Goal: Use online tool/utility: Utilize a website feature to perform a specific function

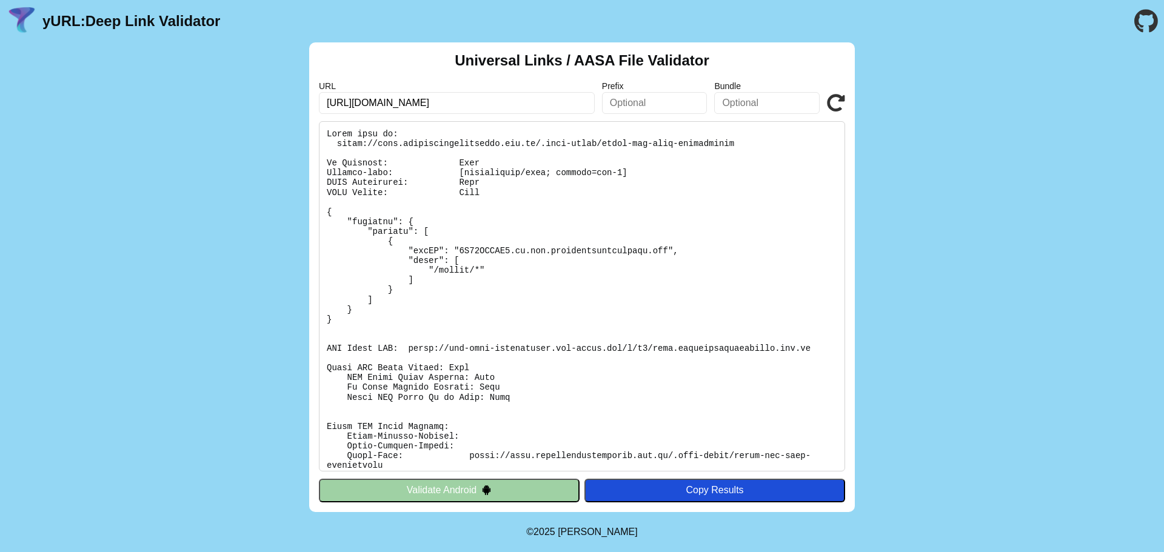
scroll to position [85, 0]
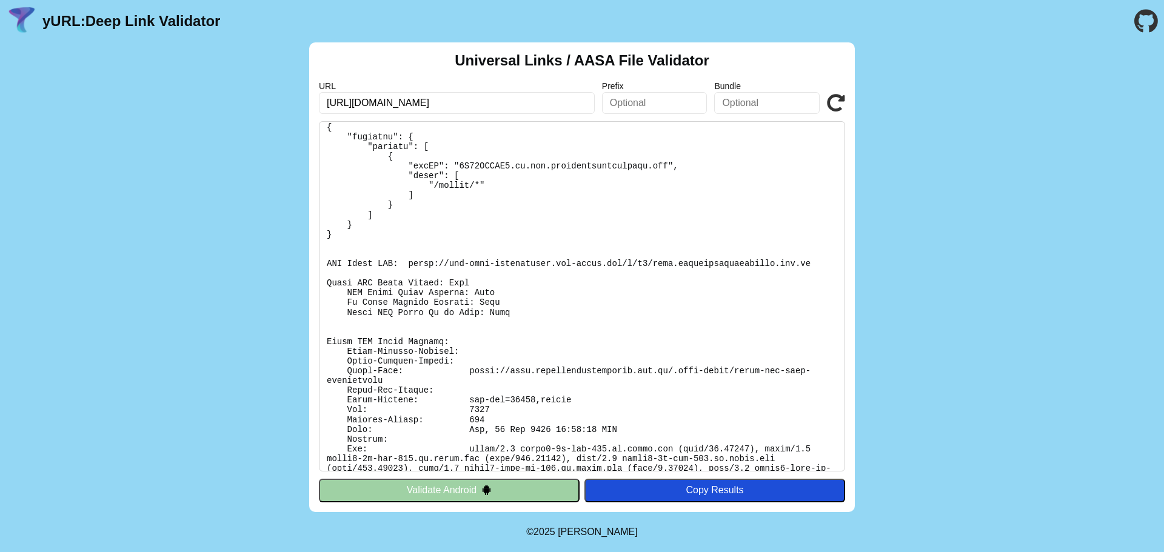
click at [580, 104] on input "https://ehca.healthcareaustralia.com.au/.well-known/apple-app-site-association" at bounding box center [457, 103] width 276 height 22
drag, startPoint x: 495, startPoint y: 104, endPoint x: 159, endPoint y: 98, distance: 335.8
click at [159, 98] on div "Universal Links / AASA File Validator URL https://ehca.healthcareaustralia.com.…" at bounding box center [582, 277] width 1164 height 470
click at [546, 105] on input "https://ehca.healthcareaustralia.com.au/.well-known/apple-app-site-association" at bounding box center [457, 103] width 276 height 22
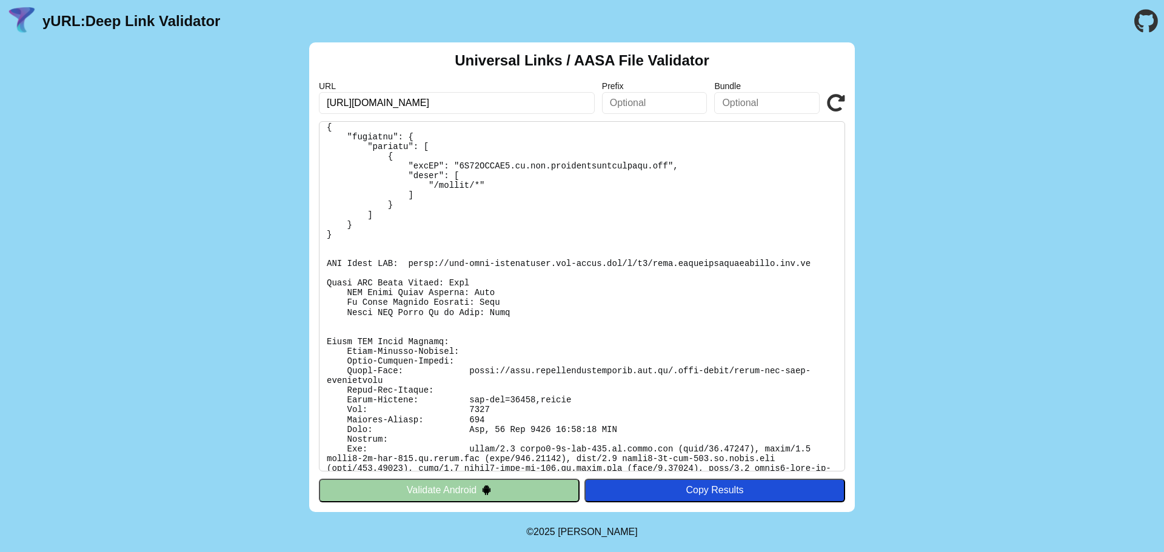
click at [500, 98] on input "https://ehca.healthcareaustralia.com.au/.well-known/apple-app-site-association" at bounding box center [457, 103] width 276 height 22
drag, startPoint x: 322, startPoint y: 104, endPoint x: 723, endPoint y: 95, distance: 400.8
click at [723, 95] on div "URL https://ehca.healthcareaustralia.com.au/.well-known/apple-app-site-associat…" at bounding box center [582, 97] width 526 height 33
paste input "qa.healthcareaustralia.com.au/.well-known/assetlinks.js"
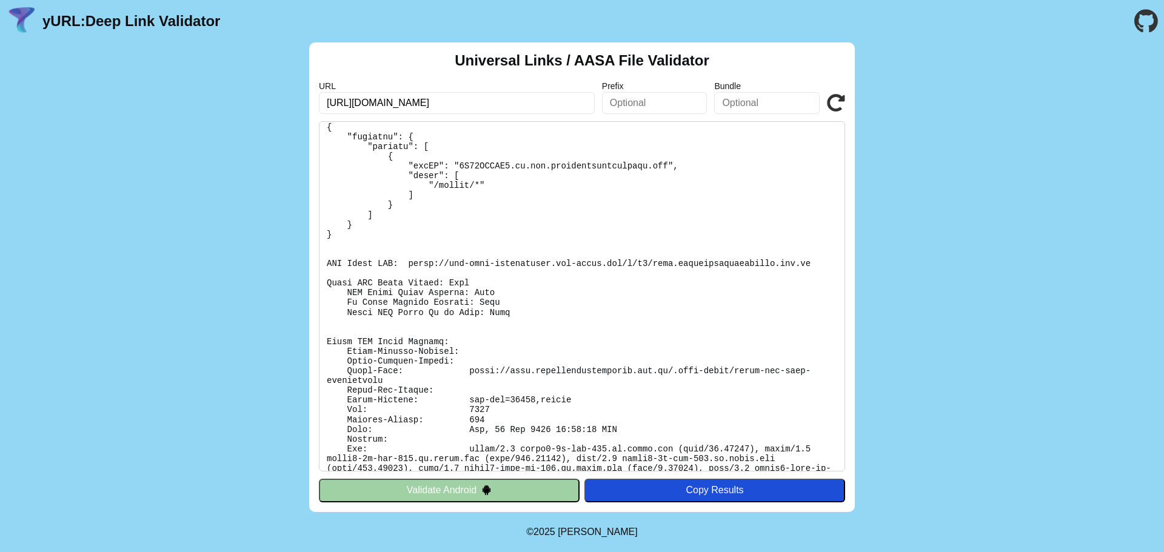
scroll to position [0, 42]
click button "Validate" at bounding box center [0, 0] width 0 height 0
click at [433, 110] on input "https://ehca.qa.healthcareaustralia.com.au/.well-known/assetlinks.json" at bounding box center [457, 103] width 276 height 22
drag, startPoint x: 447, startPoint y: 95, endPoint x: 281, endPoint y: 99, distance: 166.1
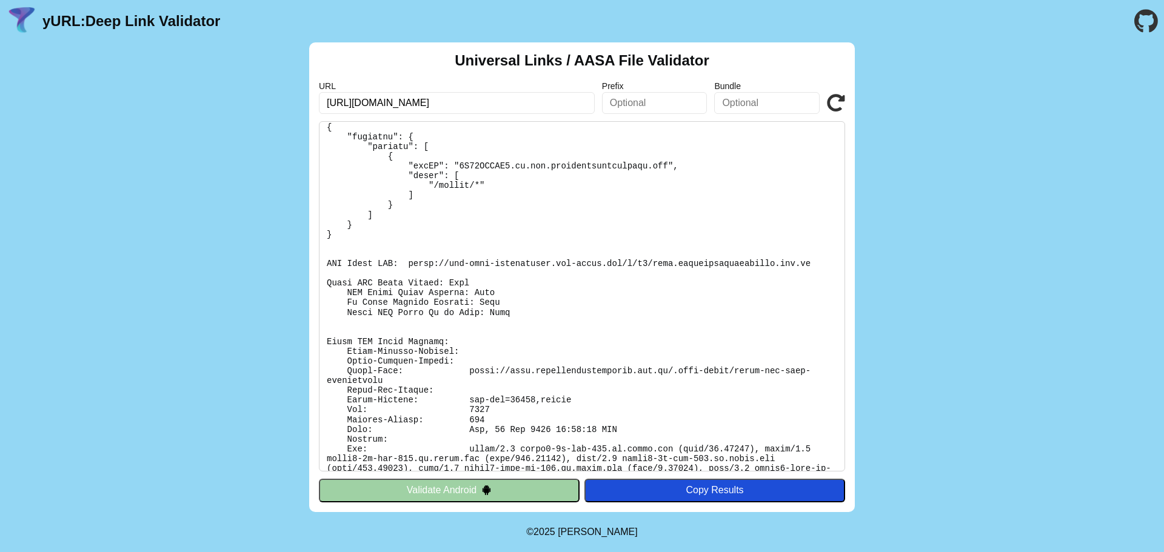
click at [281, 99] on div "Universal Links / AASA File Validator URL https://ehca.qa.healthcareaustralia.c…" at bounding box center [582, 277] width 1164 height 470
click at [503, 95] on input "sthttps://ehca.qa.healthcareauralia.com.au/.well-known/assetlinks.json" at bounding box center [457, 103] width 276 height 22
type input "https://ehca.qa.healthcareaustralia.com.au/.well-known/assetlinks.json"
click at [840, 102] on icon at bounding box center [836, 103] width 18 height 18
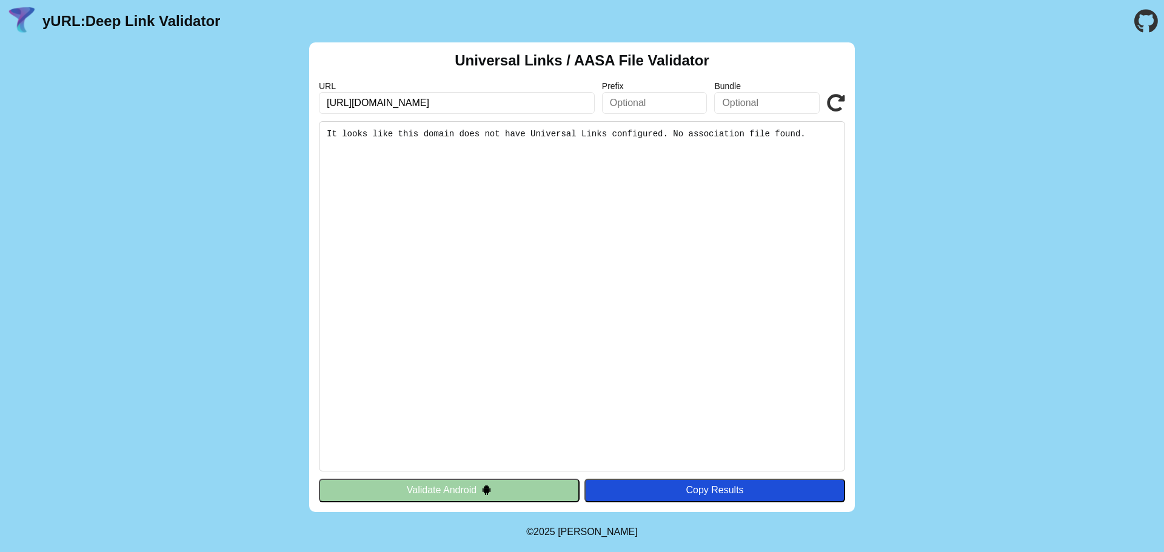
scroll to position [0, 42]
drag, startPoint x: 402, startPoint y: 100, endPoint x: 619, endPoint y: 101, distance: 217.0
click at [619, 101] on div "URL https://ehca.qa.healthcareaustralia.com.au/.well-known/assetlinks.json Pref…" at bounding box center [582, 97] width 526 height 33
click at [558, 103] on input "https://ehca.qa.healthcareaustralia.com.au/.well-known/assetlinks.json" at bounding box center [457, 103] width 276 height 22
click at [586, 104] on input "https://ehca.qa.healthcareaustralia.com.au/.well-known/assetlinks.json" at bounding box center [457, 103] width 276 height 22
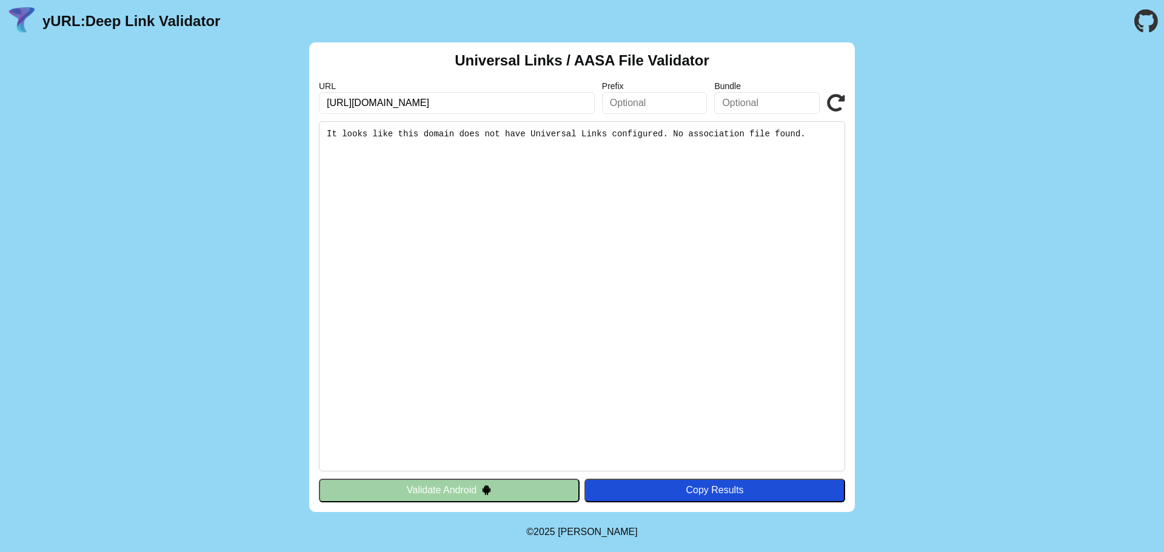
scroll to position [0, 0]
drag, startPoint x: 592, startPoint y: 103, endPoint x: 179, endPoint y: 108, distance: 412.2
click at [179, 108] on div "Universal Links / AASA File Validator URL https://ehca.qa.healthcareaustralia.c…" at bounding box center [582, 277] width 1164 height 470
click at [415, 106] on input "https://ehca.qa.healthcareaustralia.com.au/.well-known/assetlinks.json" at bounding box center [457, 103] width 276 height 22
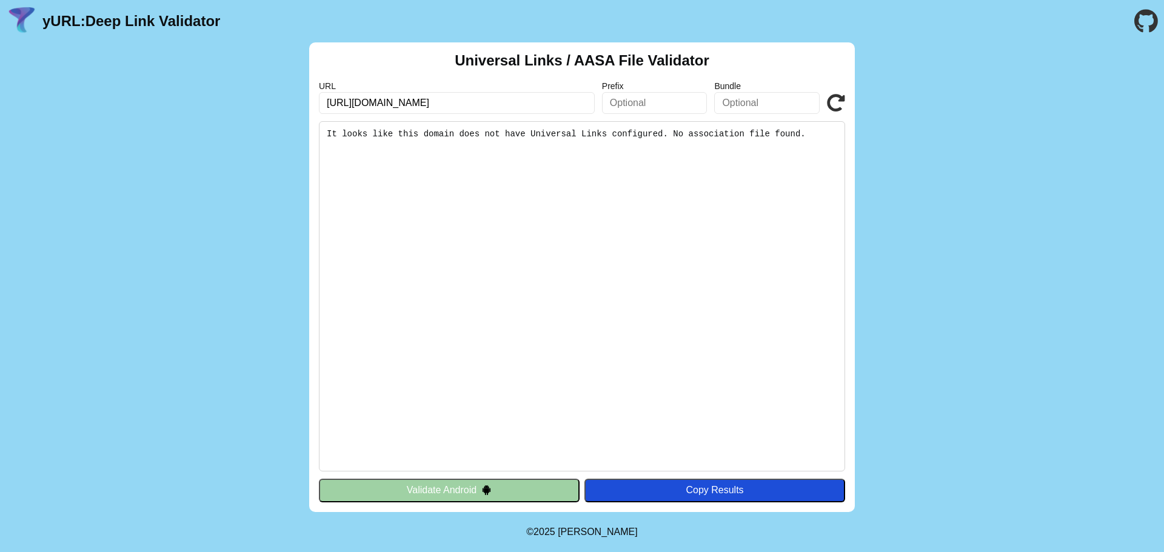
drag, startPoint x: 324, startPoint y: 103, endPoint x: 776, endPoint y: 101, distance: 452.2
click at [776, 101] on div "URL https://ehca.qa.healthcareaustralia.com.au/.well-known/assetlinks.json Pref…" at bounding box center [582, 97] width 526 height 33
paste input "pple-app-site-associati"
type input "[URL][DOMAIN_NAME]"
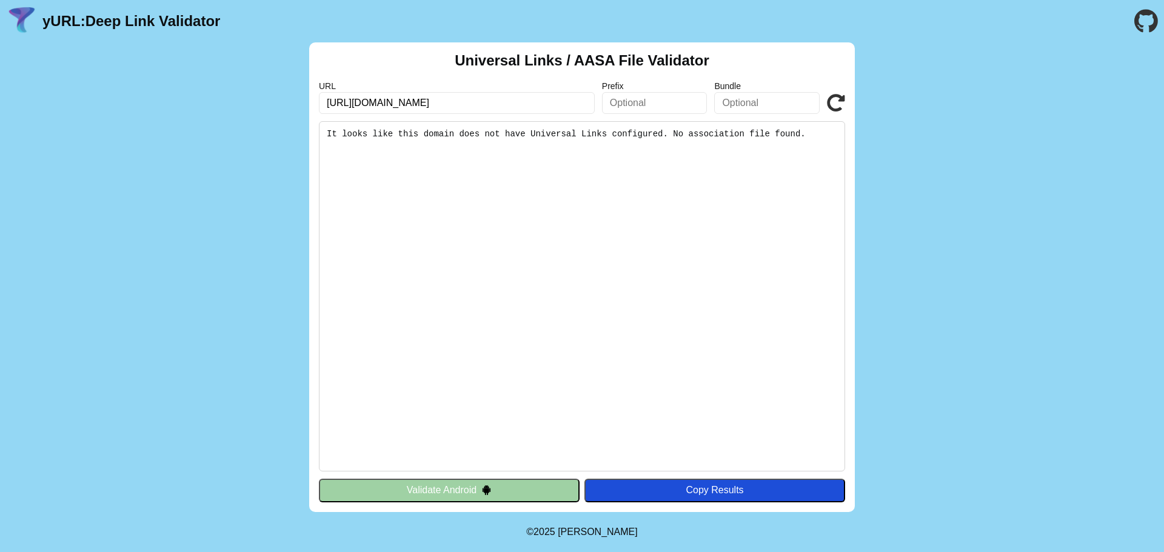
click button "Validate" at bounding box center [0, 0] width 0 height 0
click at [833, 102] on icon at bounding box center [836, 103] width 18 height 18
click at [502, 485] on button "Validate Android" at bounding box center [449, 490] width 261 height 23
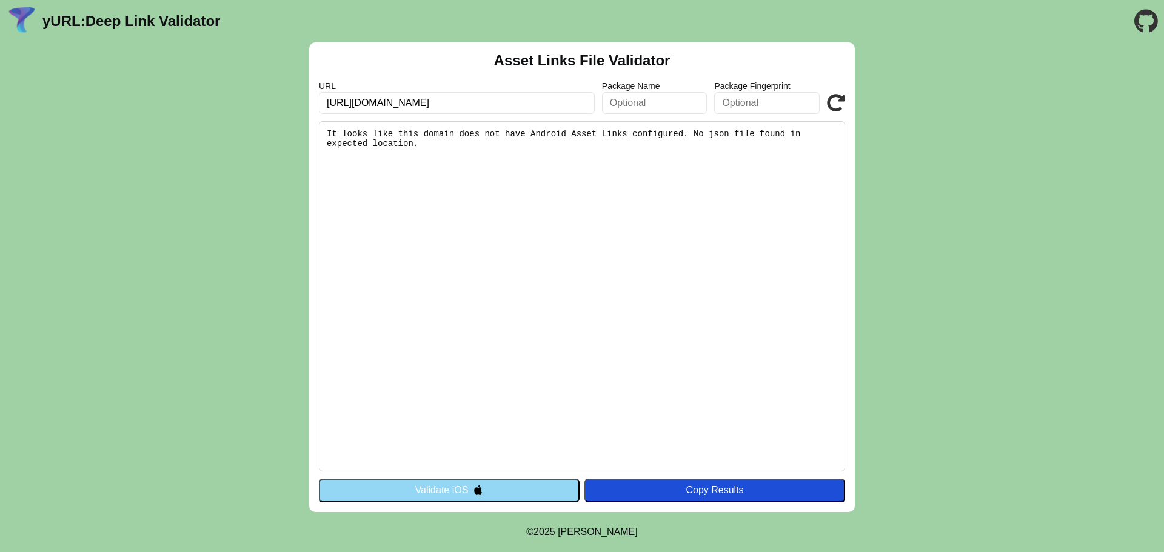
click at [836, 99] on icon at bounding box center [836, 103] width 18 height 18
drag, startPoint x: 0, startPoint y: 0, endPoint x: 836, endPoint y: 99, distance: 842.3
click at [836, 99] on icon at bounding box center [836, 103] width 18 height 18
drag, startPoint x: 510, startPoint y: 102, endPoint x: 729, endPoint y: 107, distance: 218.3
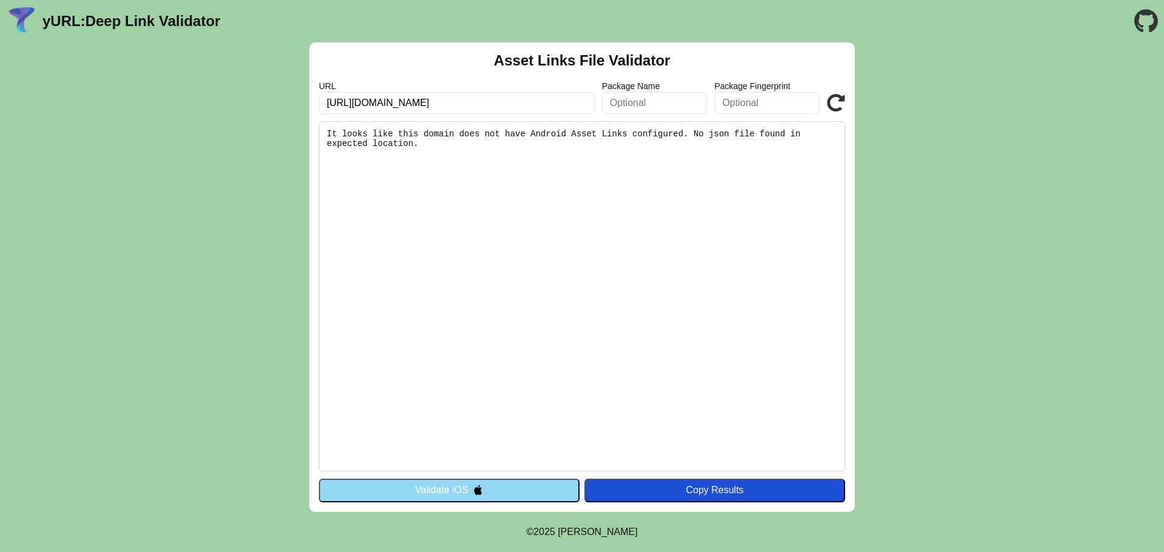
click at [729, 107] on div "URL https://ehca.qa.healthcareaustralia.com.au/.well-known/apple-app-site-assoc…" at bounding box center [582, 97] width 526 height 33
type input "[URL][DOMAIN_NAME]"
click button "Validate" at bounding box center [0, 0] width 0 height 0
click at [840, 99] on icon at bounding box center [836, 103] width 18 height 18
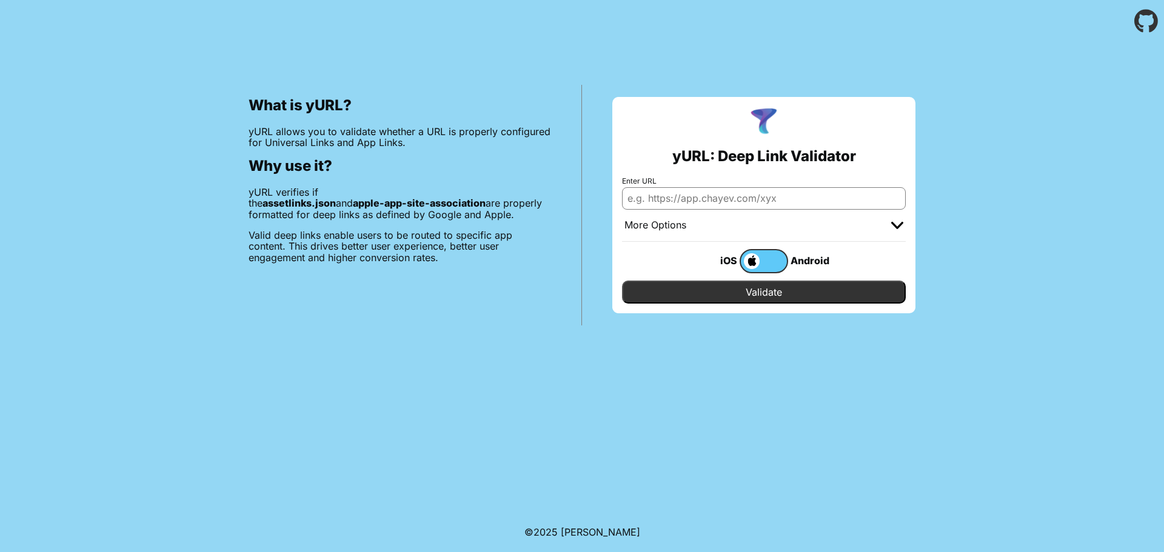
click at [767, 199] on input "Enter URL" at bounding box center [764, 198] width 284 height 22
type input "[URL][DOMAIN_NAME]"
click at [723, 294] on input "Validate" at bounding box center [764, 292] width 284 height 23
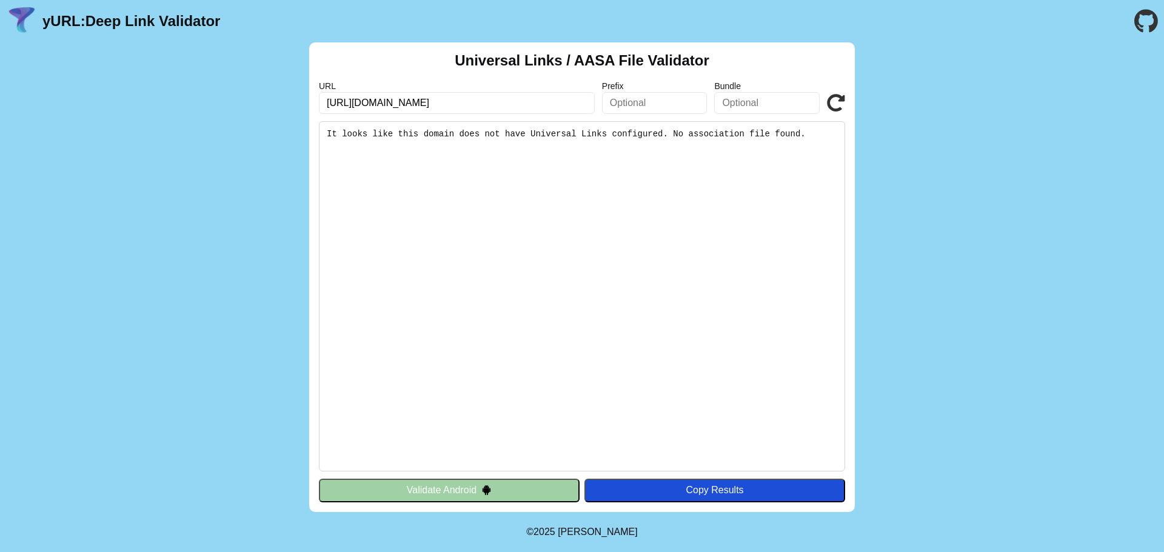
scroll to position [0, 92]
drag, startPoint x: 533, startPoint y: 102, endPoint x: 609, endPoint y: 100, distance: 75.8
click at [609, 100] on div "URL [URL][DOMAIN_NAME] Prefix Bundle Validate" at bounding box center [582, 97] width 526 height 33
click at [390, 122] on pre "It looks like this domain does not have Universal Links configured. No associat…" at bounding box center [582, 296] width 526 height 350
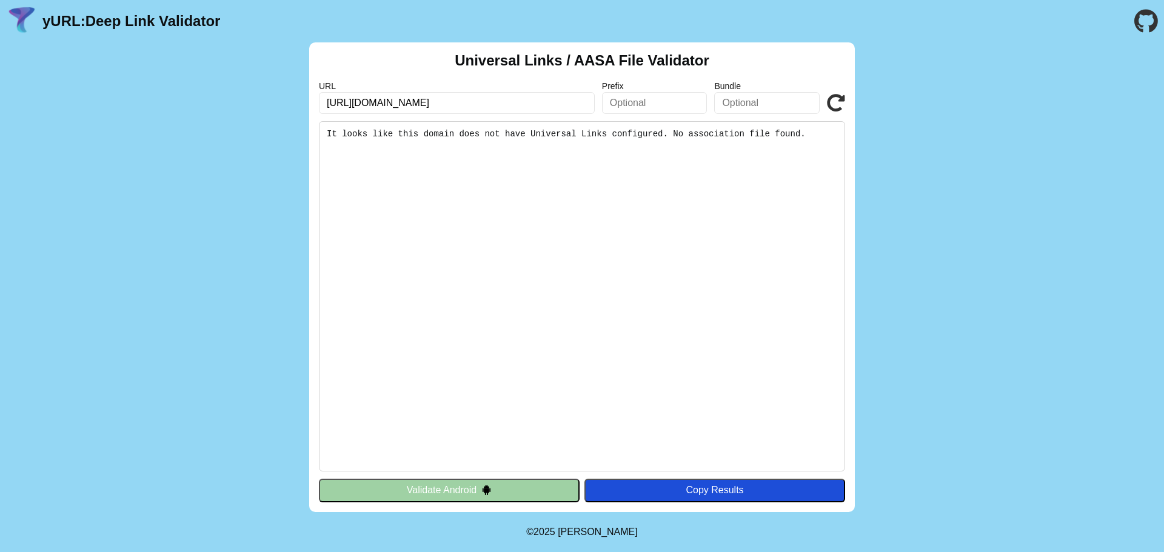
drag, startPoint x: 379, startPoint y: 103, endPoint x: 390, endPoint y: 103, distance: 10.9
click at [390, 103] on input "[URL][DOMAIN_NAME]" at bounding box center [457, 103] width 276 height 22
type input "https://ehca.healthcareaustralia.com.au/.well-known/apple-app-site-association"
click at [833, 96] on icon at bounding box center [836, 103] width 18 height 18
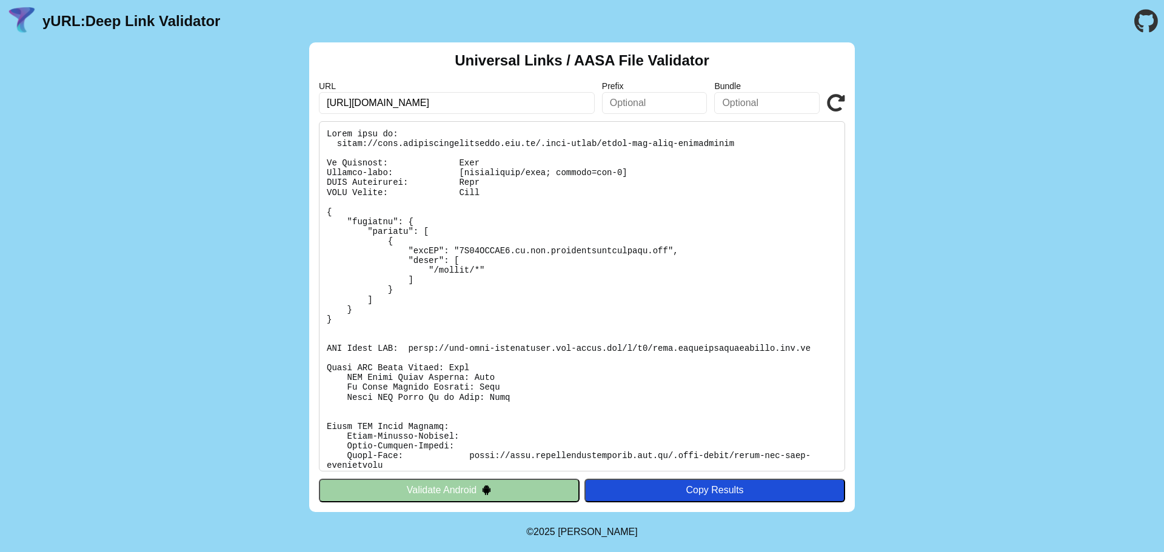
click at [453, 101] on input "https://ehca.healthcareaustralia.com.au/.well-known/apple-app-site-association" at bounding box center [457, 103] width 276 height 22
drag, startPoint x: 323, startPoint y: 103, endPoint x: 699, endPoint y: 92, distance: 376.6
click at [699, 92] on div "URL https://ehca.healthcareaustralia.com.au/.well-known/apple-app-site-associat…" at bounding box center [582, 97] width 526 height 33
paste input "qa."
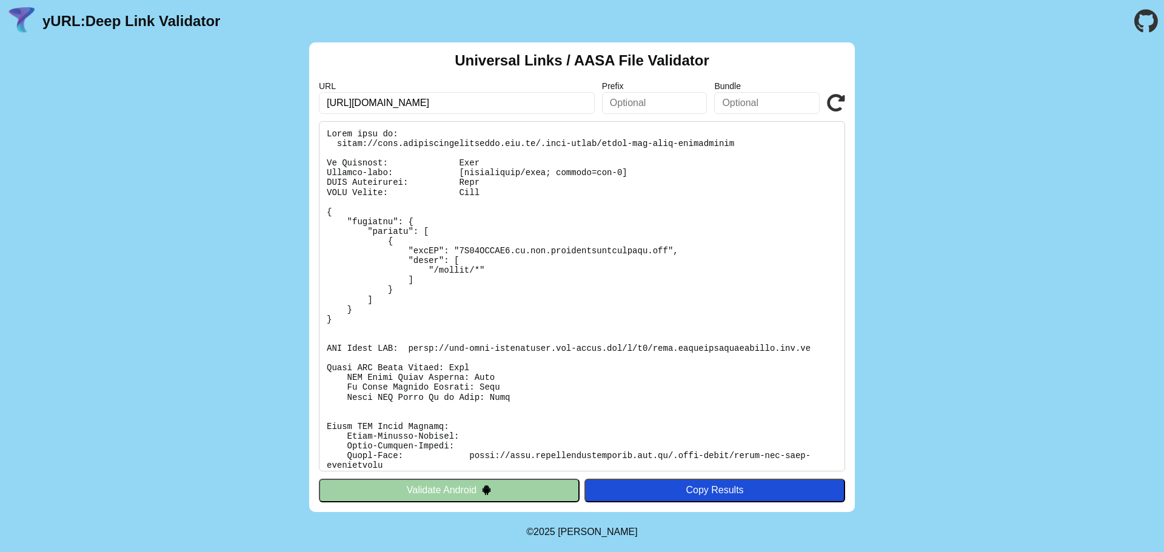
scroll to position [0, 92]
type input "https://ehca.qa.healthcareaustralia.com.au/.well-known/apple-app-site-associati…"
click button "Validate" at bounding box center [0, 0] width 0 height 0
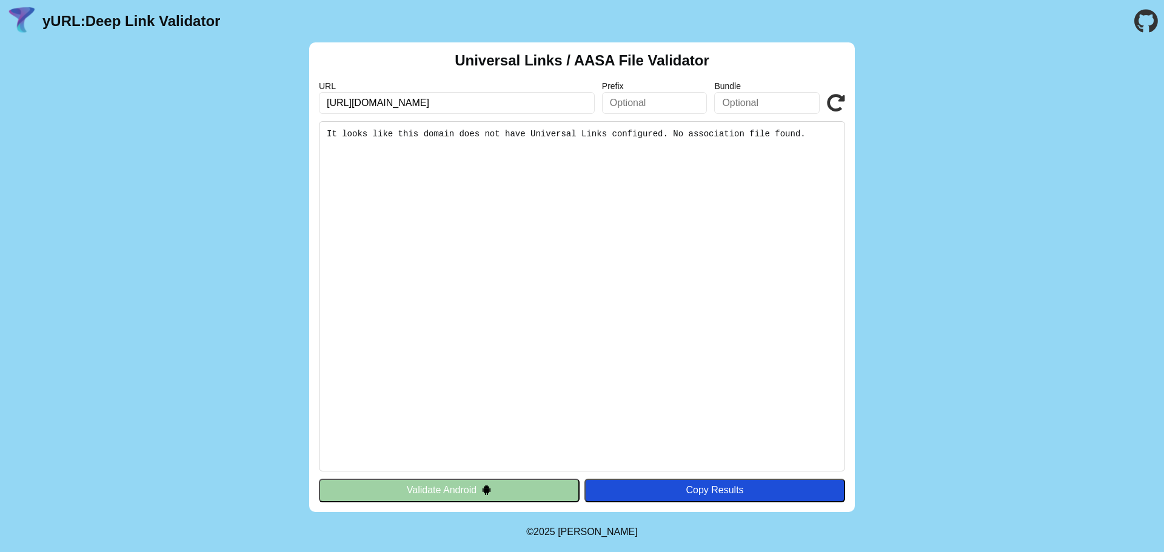
click at [840, 98] on icon at bounding box center [836, 103] width 18 height 18
drag, startPoint x: 467, startPoint y: 101, endPoint x: 570, endPoint y: 104, distance: 102.5
click at [589, 103] on input "[URL][DOMAIN_NAME]" at bounding box center [457, 103] width 276 height 22
click at [521, 105] on input "[URL][DOMAIN_NAME]" at bounding box center [457, 103] width 276 height 22
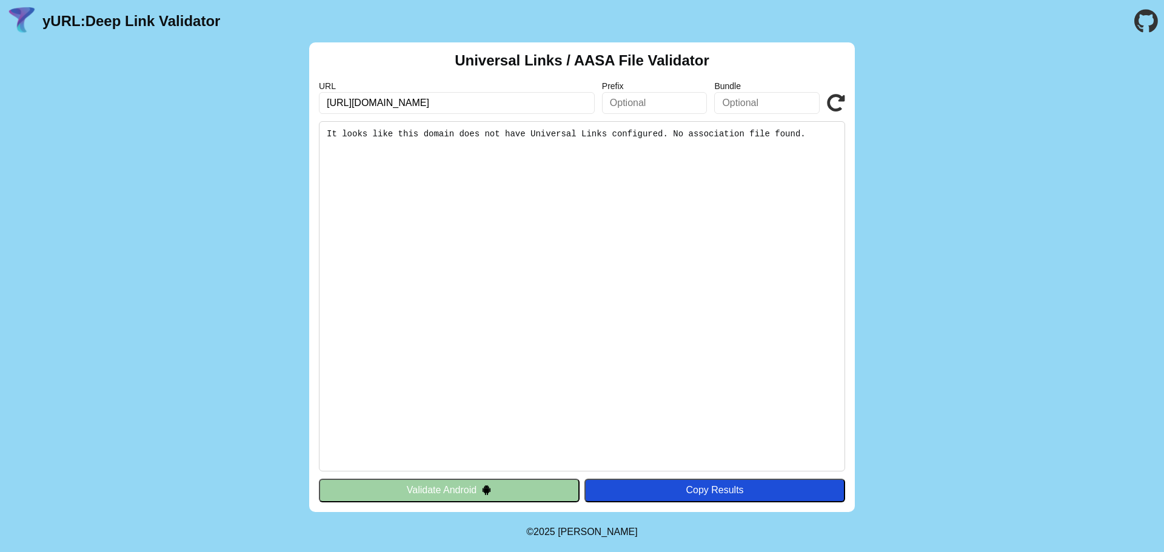
drag, startPoint x: 533, startPoint y: 102, endPoint x: 631, endPoint y: 102, distance: 97.6
click at [631, 102] on div "URL https://ehca.qa.healthcareaustralia.com.au/.well-known/apple-app-site-assoc…" at bounding box center [582, 97] width 526 height 33
click at [463, 102] on input "[URL][DOMAIN_NAME]" at bounding box center [457, 103] width 276 height 22
drag, startPoint x: 532, startPoint y: 94, endPoint x: 240, endPoint y: 103, distance: 292.3
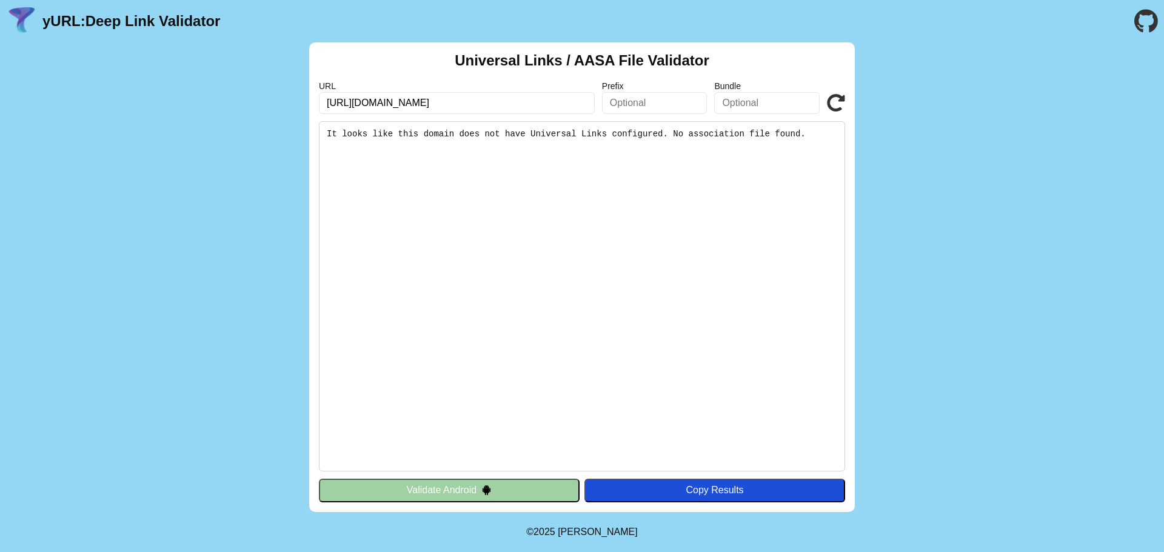
click at [240, 103] on div "Universal Links / AASA File Validator URL https://ehca.qa.healthcareaustralia.c…" at bounding box center [582, 277] width 1164 height 470
click at [466, 101] on input "[URL][DOMAIN_NAME]" at bounding box center [457, 103] width 276 height 22
click at [378, 106] on input "[URL][DOMAIN_NAME]" at bounding box center [457, 103] width 276 height 22
click at [442, 104] on input "https://ehca.qa.healthcareaustralia.com.au/.well-known/apple-app-site-associati…" at bounding box center [457, 103] width 276 height 22
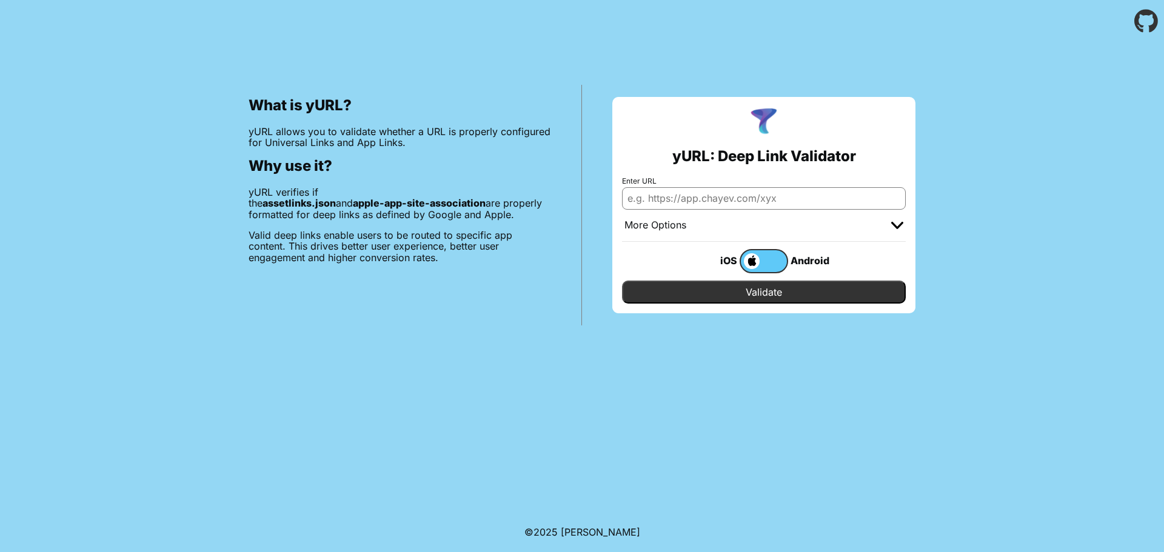
click at [719, 414] on body "What is yURL? yURL allows you to validate whether a URL is properly configured …" at bounding box center [582, 276] width 1164 height 552
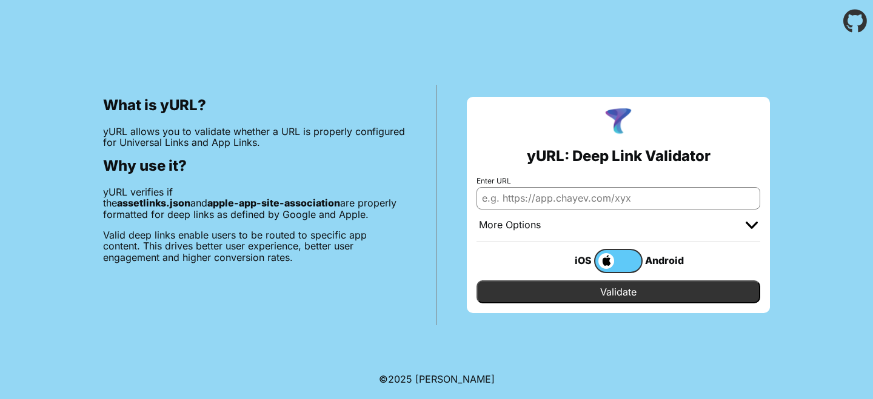
click at [689, 196] on input "Enter URL" at bounding box center [618, 198] width 284 height 22
drag, startPoint x: 685, startPoint y: 198, endPoint x: 297, endPoint y: 209, distance: 388.1
click at [297, 209] on div "What is yURL? yURL allows you to validate whether a URL is properly configured …" at bounding box center [436, 183] width 873 height 283
paste input "https://ehca.qa.healthcareaustralia.com.au/mobile/usrShiftDetails.aspx?a=34&tit…"
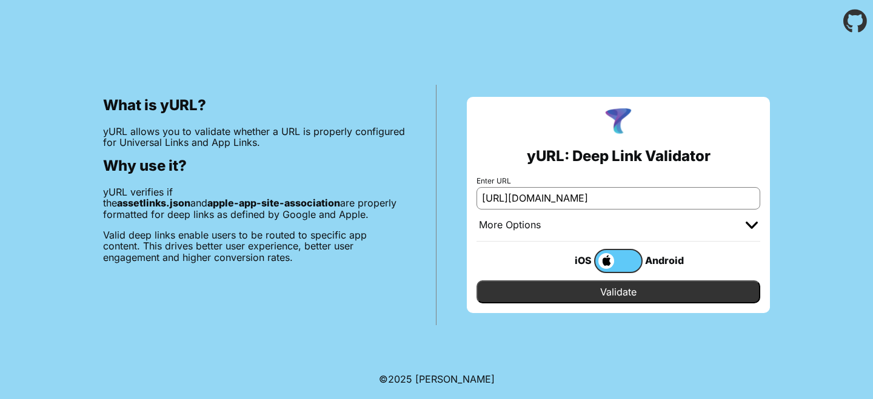
type input "https://ehca.qa.healthcareaustralia.com.au/mobile/usrShiftDetails.aspx?a=34&tit…"
click at [612, 288] on input "Validate" at bounding box center [618, 292] width 284 height 23
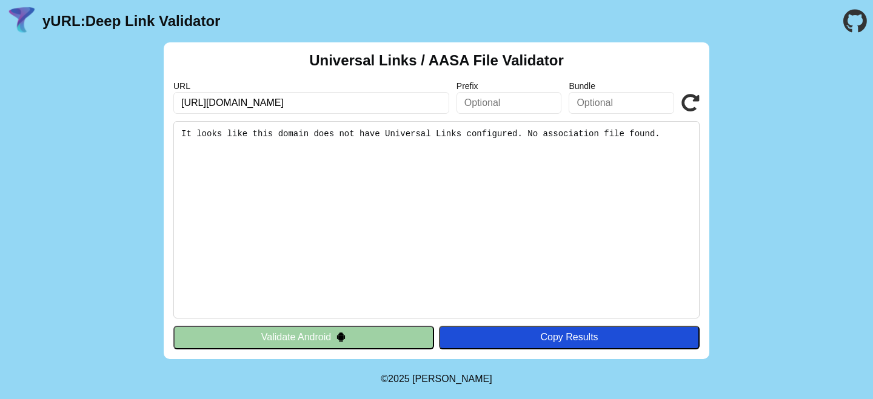
click at [265, 336] on button "Validate Android" at bounding box center [303, 337] width 261 height 23
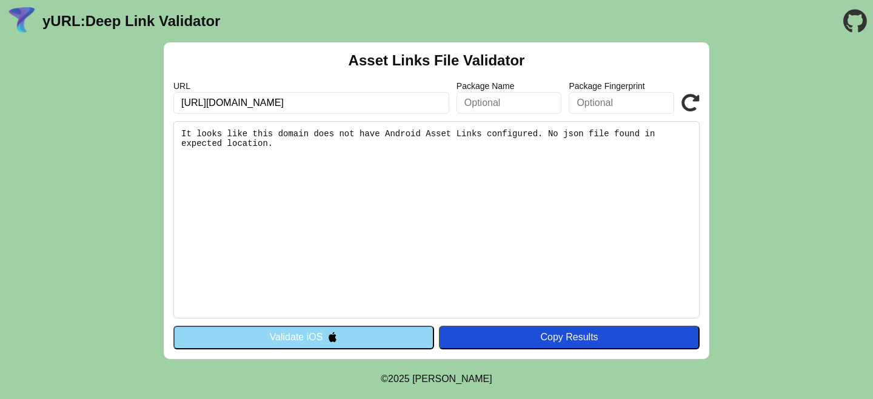
click at [690, 98] on icon at bounding box center [690, 103] width 18 height 18
drag, startPoint x: 314, startPoint y: 108, endPoint x: 468, endPoint y: 96, distance: 154.4
click at [468, 96] on div "URL https://ehca.qa.healthcareaustralia.com.au/mobile/usrShiftDetails.aspx?a=34…" at bounding box center [436, 97] width 526 height 33
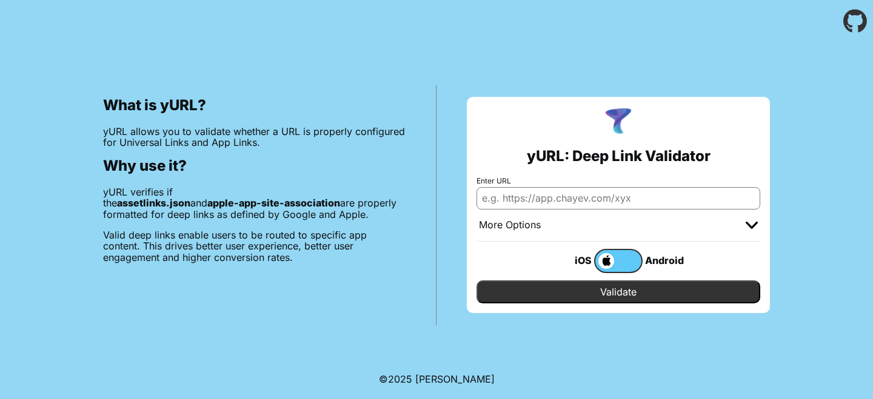
click at [635, 259] on label at bounding box center [618, 261] width 48 height 24
click at [0, 0] on input "checkbox" at bounding box center [0, 0] width 0 height 0
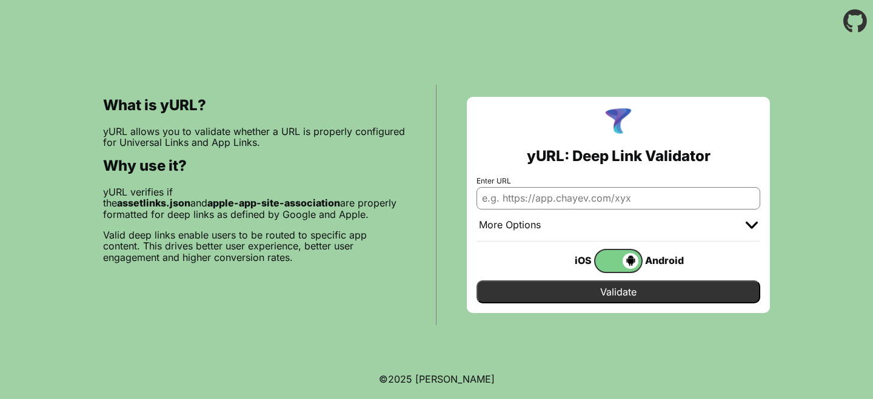
click at [604, 260] on span at bounding box center [616, 261] width 43 height 16
click at [0, 0] on input "checkbox" at bounding box center [0, 0] width 0 height 0
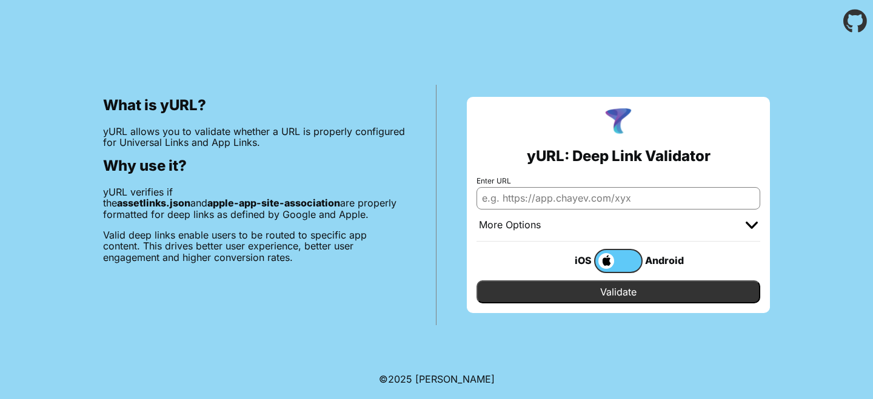
click at [627, 198] on input "Enter URL" at bounding box center [618, 198] width 284 height 22
paste input "https://ehca.qa.healthcareaustralia.com.au/mobile/usrShiftDetails.aspx?a=12&tit…"
drag, startPoint x: 677, startPoint y: 196, endPoint x: 324, endPoint y: 201, distance: 353.4
click at [311, 206] on div "What is yURL? yURL allows you to validate whether a URL is properly configured …" at bounding box center [436, 183] width 873 height 283
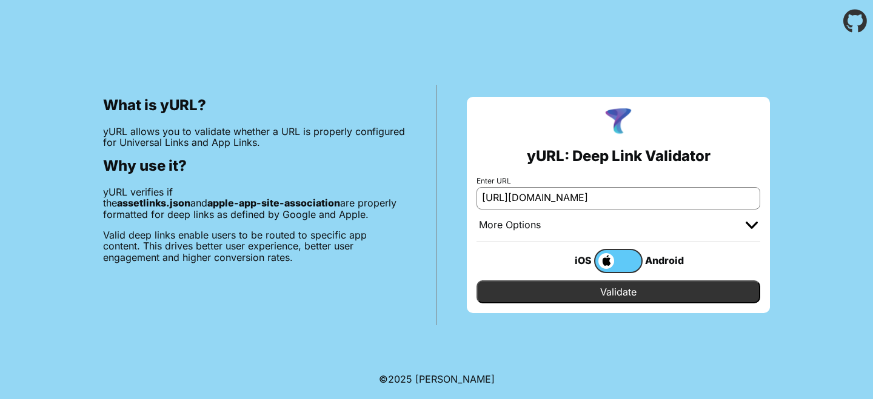
type input "[URL][DOMAIN_NAME]"
click at [647, 290] on input "Validate" at bounding box center [618, 292] width 284 height 23
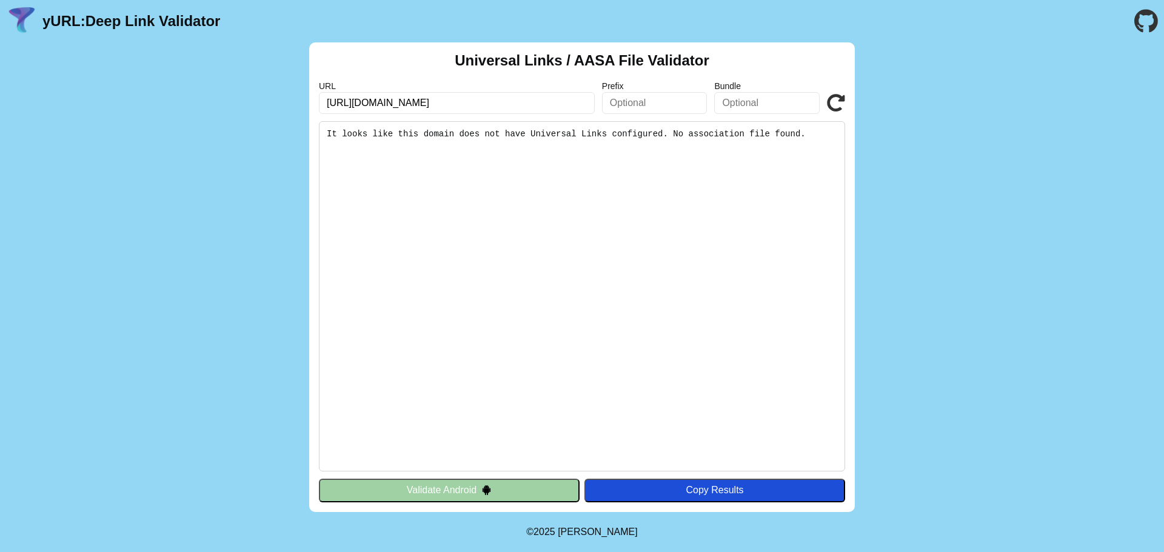
drag, startPoint x: 459, startPoint y: 487, endPoint x: 467, endPoint y: 487, distance: 7.9
click at [459, 399] on button "Validate Android" at bounding box center [449, 490] width 261 height 23
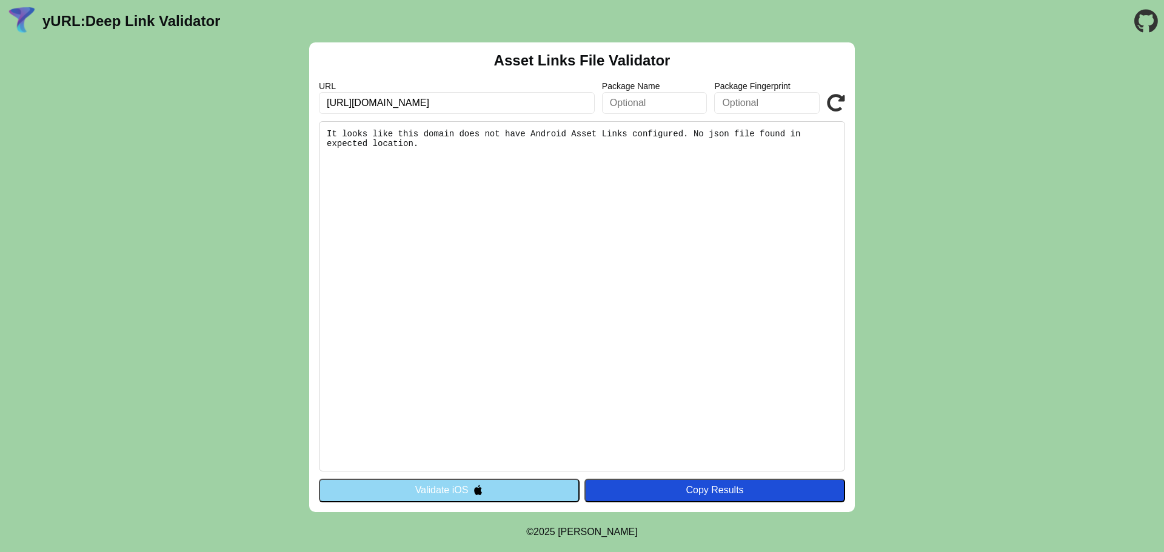
click at [458, 493] on button "Validate iOS" at bounding box center [449, 490] width 261 height 23
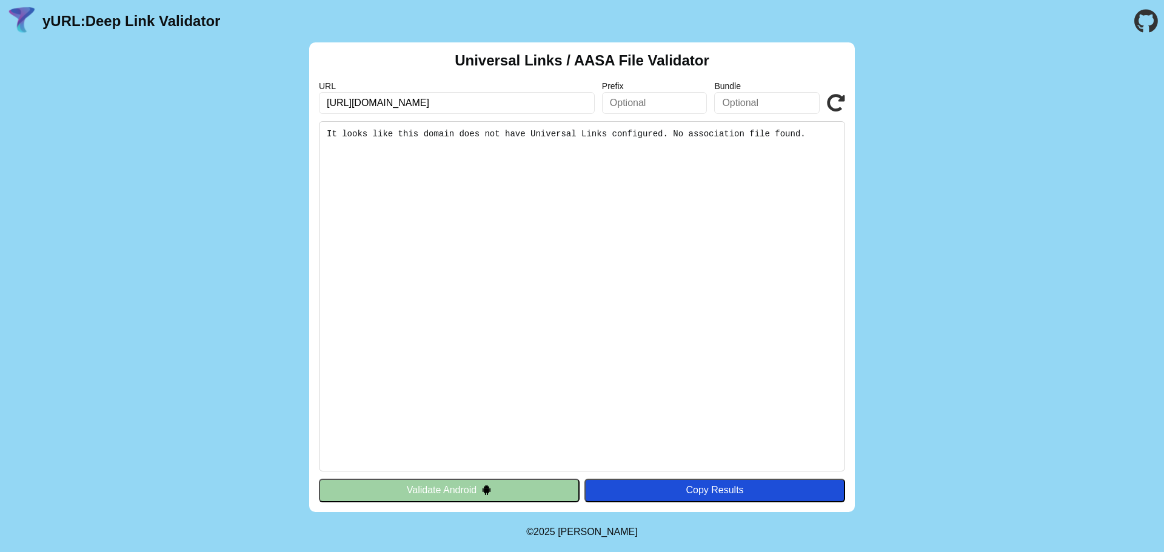
click at [682, 97] on input "text" at bounding box center [654, 103] width 105 height 22
click at [762, 104] on input "text" at bounding box center [766, 103] width 105 height 22
click at [840, 97] on icon at bounding box center [836, 103] width 18 height 18
drag, startPoint x: 380, startPoint y: 102, endPoint x: 393, endPoint y: 101, distance: 12.7
click at [393, 101] on input "[URL][DOMAIN_NAME]" at bounding box center [457, 103] width 276 height 22
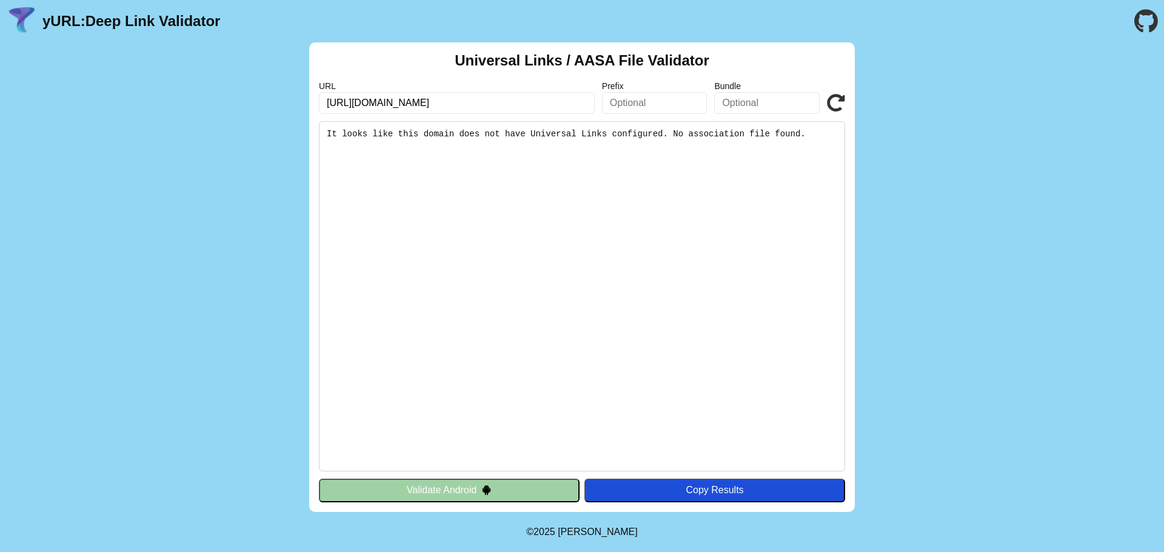
type input "https://ehca.healthcareaustralia.com.au/mobile/usrShiftDetails.aspx?a=12"
click at [832, 98] on icon at bounding box center [836, 103] width 18 height 18
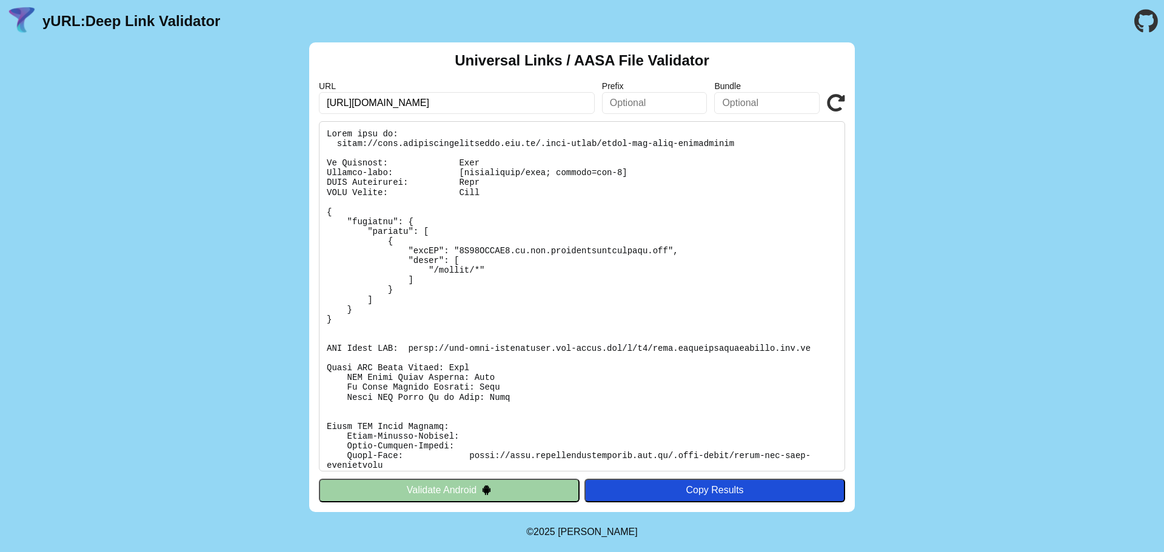
click at [433, 489] on button "Validate Android" at bounding box center [449, 490] width 261 height 23
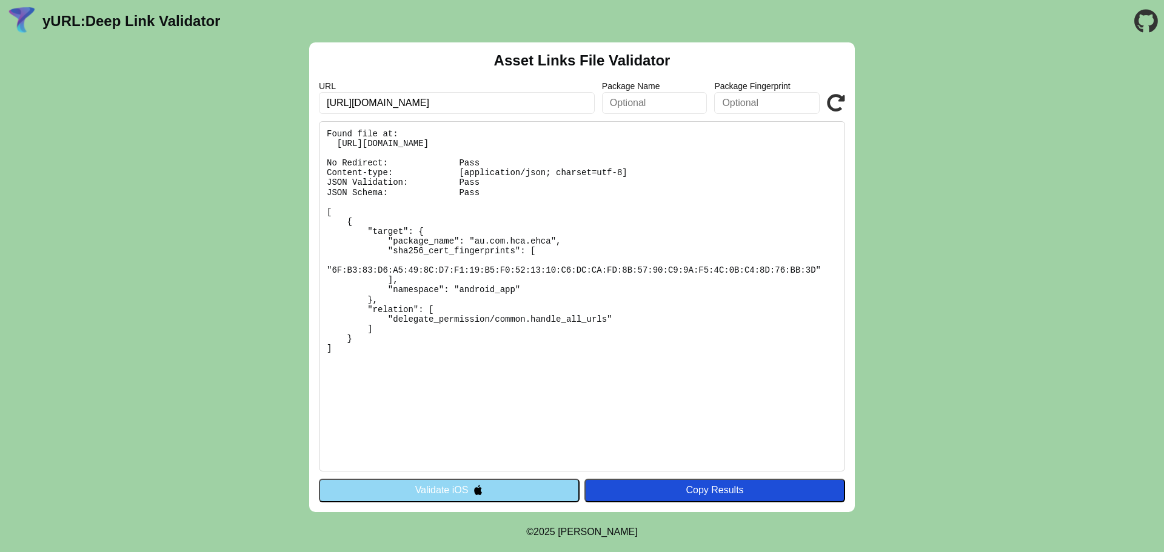
click at [836, 101] on icon at bounding box center [836, 103] width 18 height 18
drag, startPoint x: 495, startPoint y: 101, endPoint x: 889, endPoint y: 91, distance: 394.7
click at [889, 91] on div "Asset Links File Validator URL https://ehca.healthcareaustralia.com.au/mobile/u…" at bounding box center [582, 277] width 1164 height 470
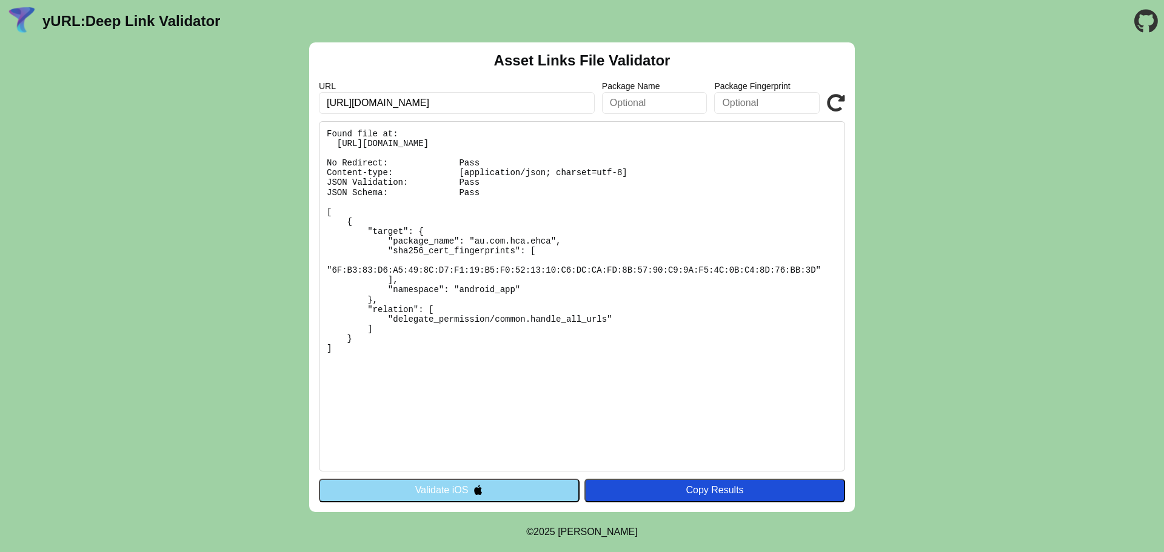
type input "https://ehca.healthcareaustralia.com.au"
click button "Validate" at bounding box center [0, 0] width 0 height 0
click at [838, 101] on icon at bounding box center [836, 103] width 18 height 18
click at [379, 102] on input "https://ehca.healthcareaustralia.com.au" at bounding box center [457, 103] width 276 height 22
type input "[URL][DOMAIN_NAME]"
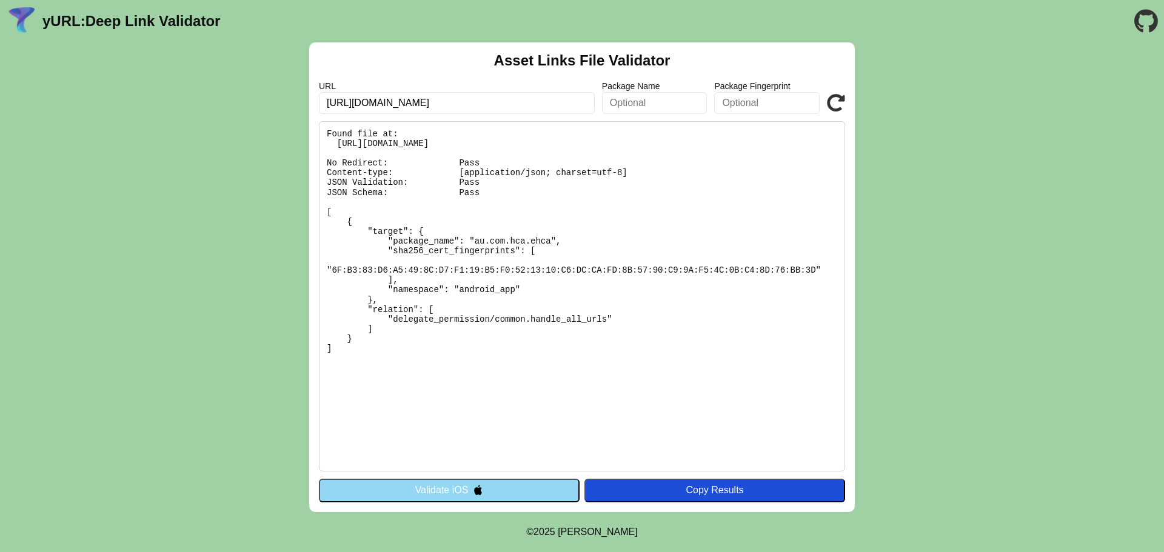
click button "Validate" at bounding box center [0, 0] width 0 height 0
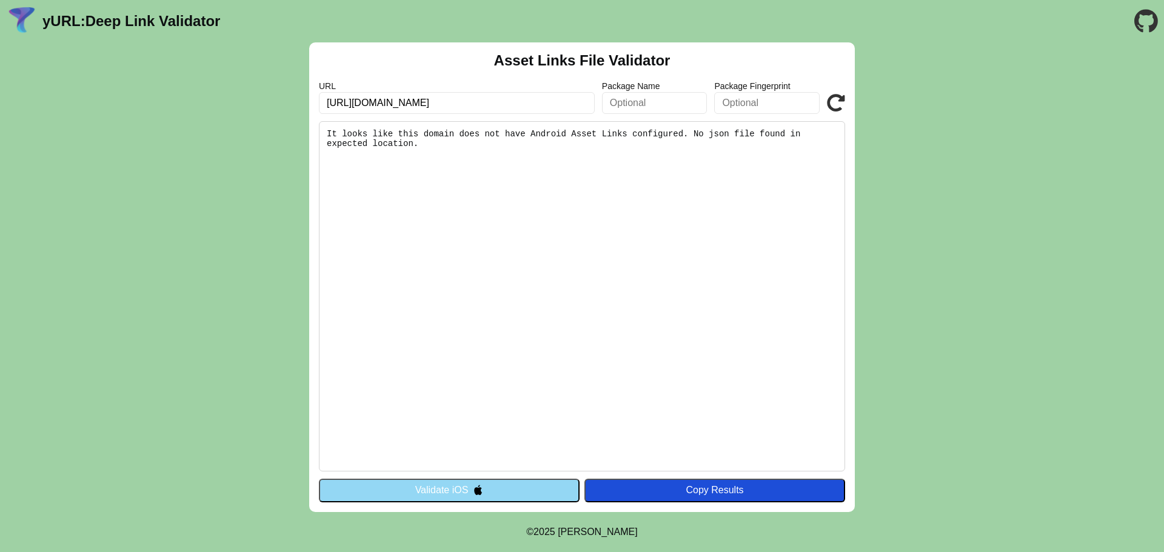
click at [497, 487] on button "Validate iOS" at bounding box center [449, 490] width 261 height 23
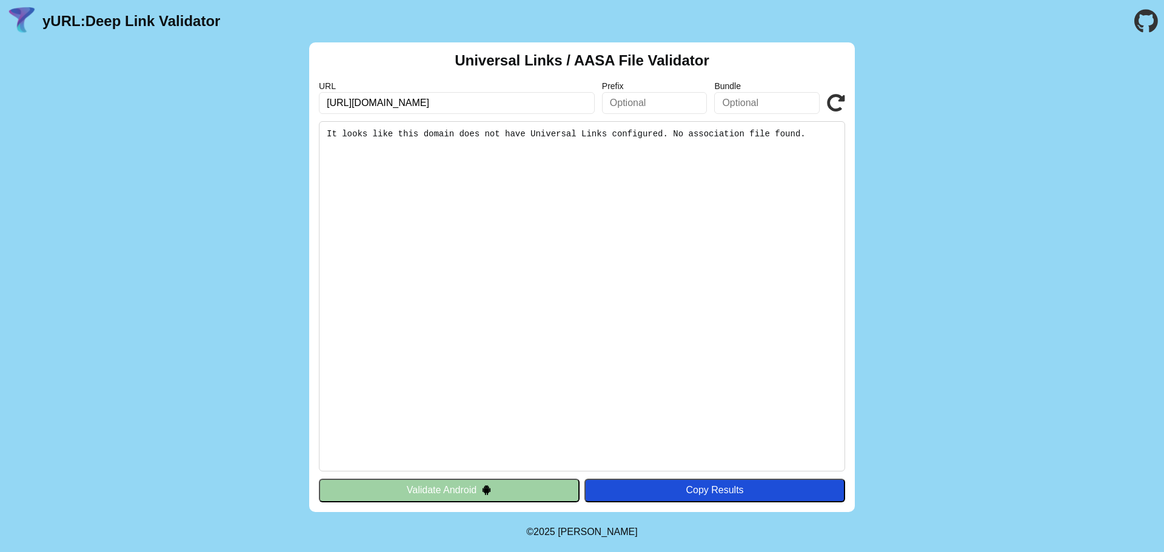
click at [835, 100] on icon at bounding box center [836, 103] width 18 height 18
drag, startPoint x: 533, startPoint y: 105, endPoint x: 547, endPoint y: 104, distance: 14.6
click at [533, 105] on input "[URL][DOMAIN_NAME]" at bounding box center [457, 103] width 276 height 22
click at [836, 102] on icon at bounding box center [836, 103] width 18 height 18
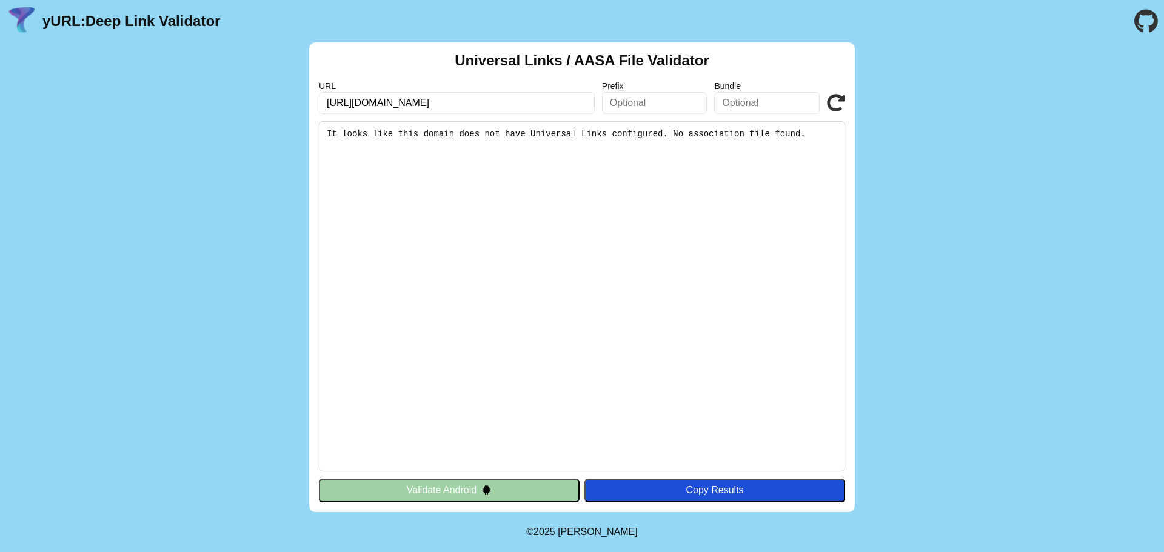
click at [344, 102] on input "[URL][DOMAIN_NAME]" at bounding box center [457, 103] width 276 height 22
type input "http://ehca.qa.healthcareaustralia.com.au"
click button "Validate" at bounding box center [0, 0] width 0 height 0
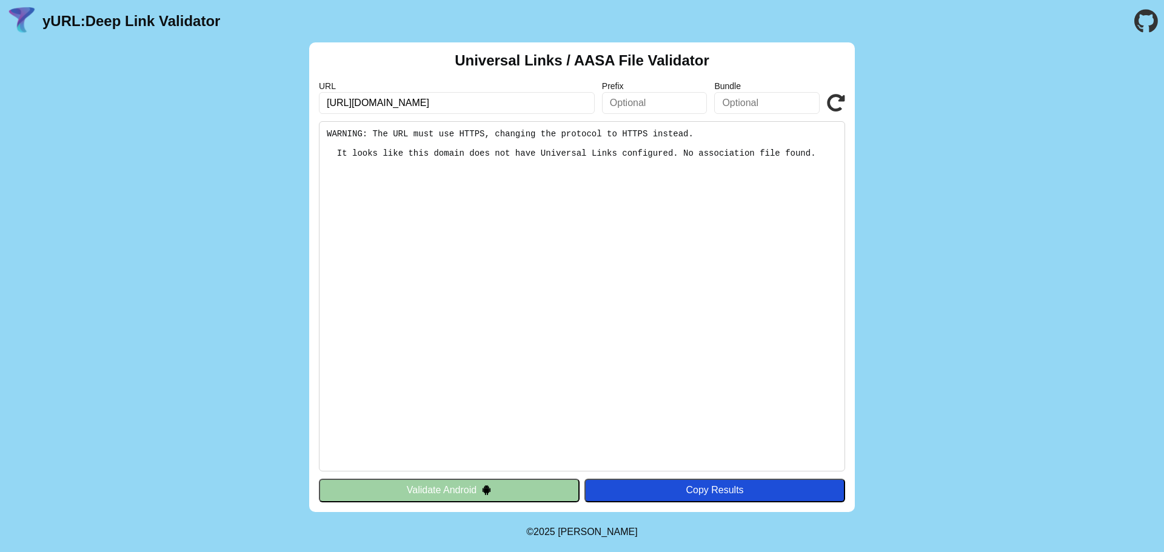
click at [339, 102] on input "[URL][DOMAIN_NAME]" at bounding box center [457, 103] width 276 height 22
type input "[URL][DOMAIN_NAME]"
click button "Validate" at bounding box center [0, 0] width 0 height 0
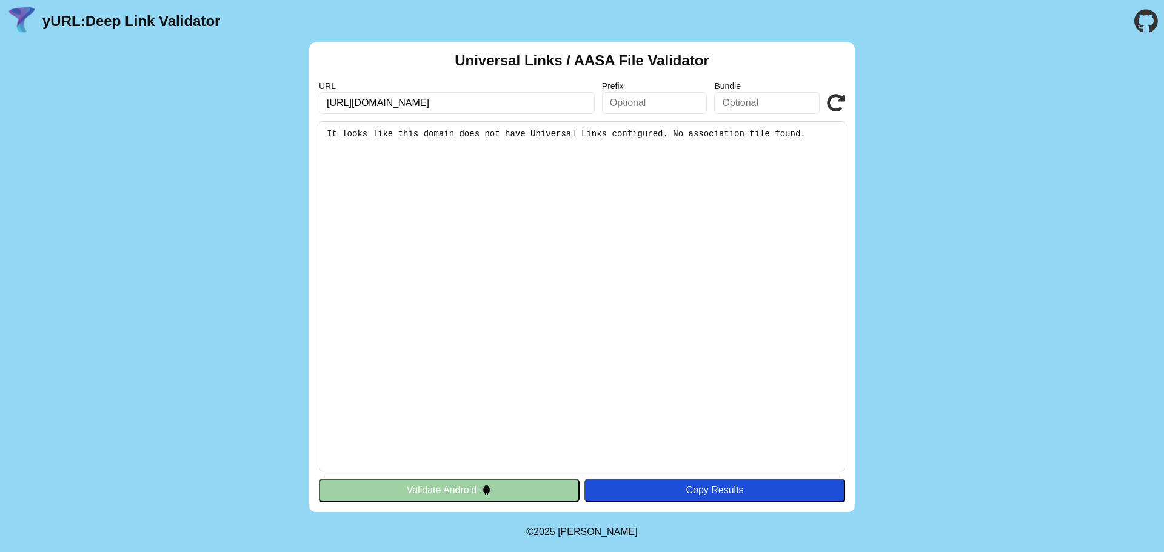
click at [359, 102] on input "[URL][DOMAIN_NAME]" at bounding box center [457, 103] width 276 height 22
click at [355, 103] on input "[URL][DOMAIN_NAME]" at bounding box center [457, 103] width 276 height 22
drag, startPoint x: 530, startPoint y: 102, endPoint x: 122, endPoint y: 87, distance: 407.6
click at [122, 87] on div "Universal Links / AASA File Validator URL https://ehca.qa.healthcareaustralia.c…" at bounding box center [582, 277] width 1164 height 470
paste input "/login.aspx?st=y&redirect=%2fDefault.aspx"
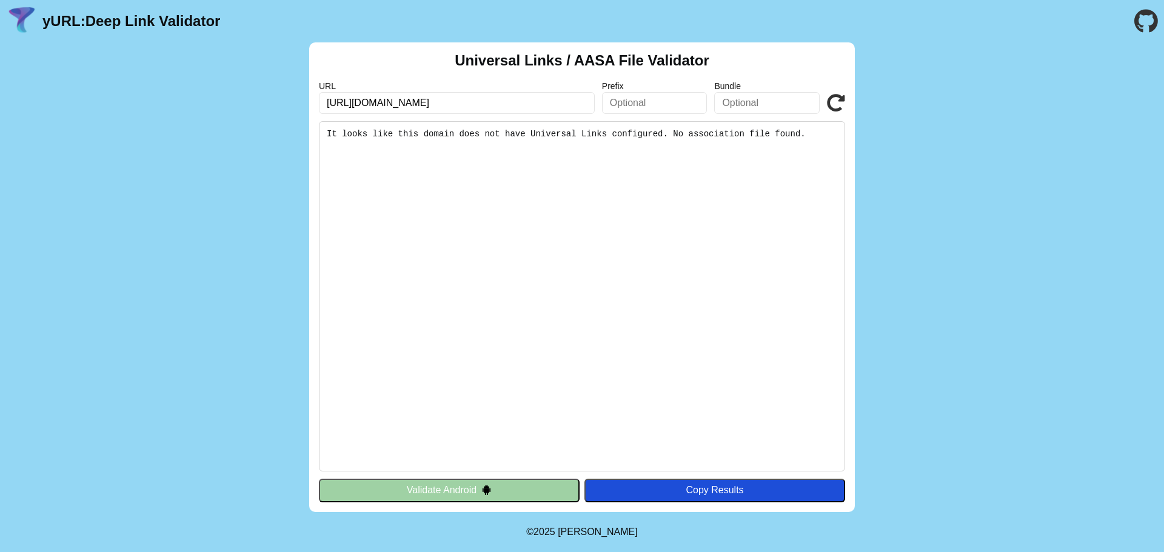
scroll to position [0, 107]
type input "[URL][DOMAIN_NAME]"
click at [838, 102] on icon at bounding box center [836, 103] width 18 height 18
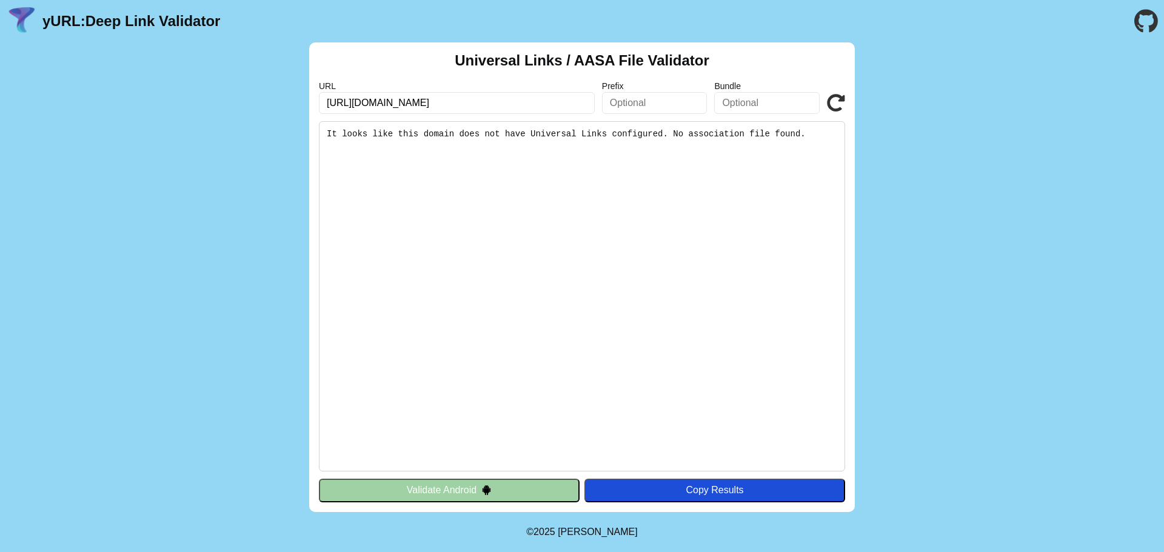
drag, startPoint x: 510, startPoint y: 103, endPoint x: 752, endPoint y: 109, distance: 242.5
click at [752, 109] on div "URL https://ehca.qa.healthcareaustralia.com.au/login.aspx?st=y&redirect=%2fDefa…" at bounding box center [582, 97] width 526 height 33
type input "[URL][DOMAIN_NAME]"
click at [841, 101] on icon at bounding box center [836, 103] width 18 height 18
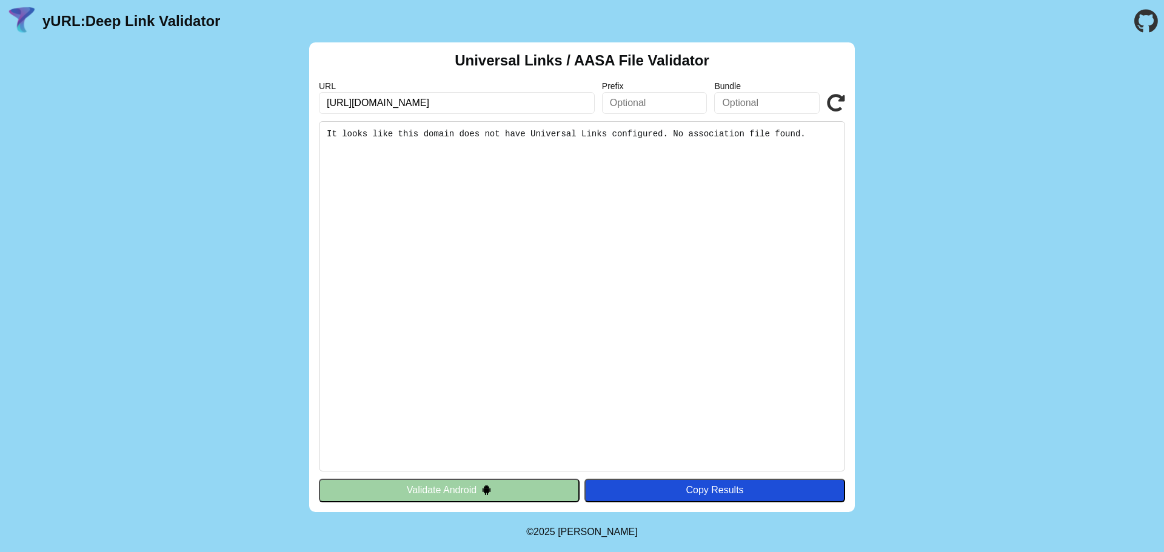
click at [836, 95] on icon at bounding box center [836, 103] width 18 height 18
click at [445, 484] on button "Validate Android" at bounding box center [449, 490] width 261 height 23
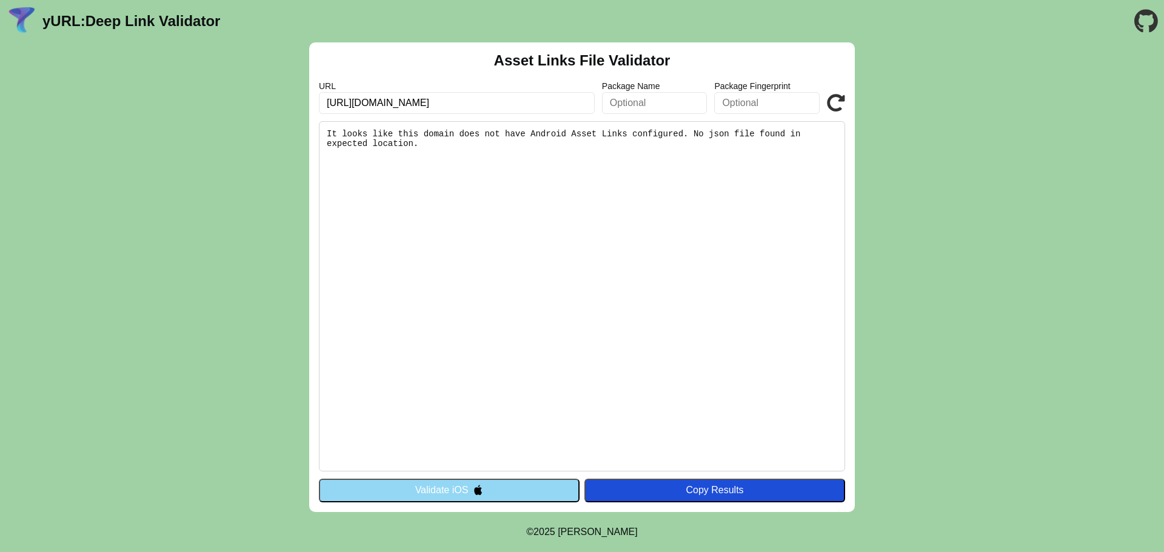
click at [408, 490] on button "Validate iOS" at bounding box center [449, 490] width 261 height 23
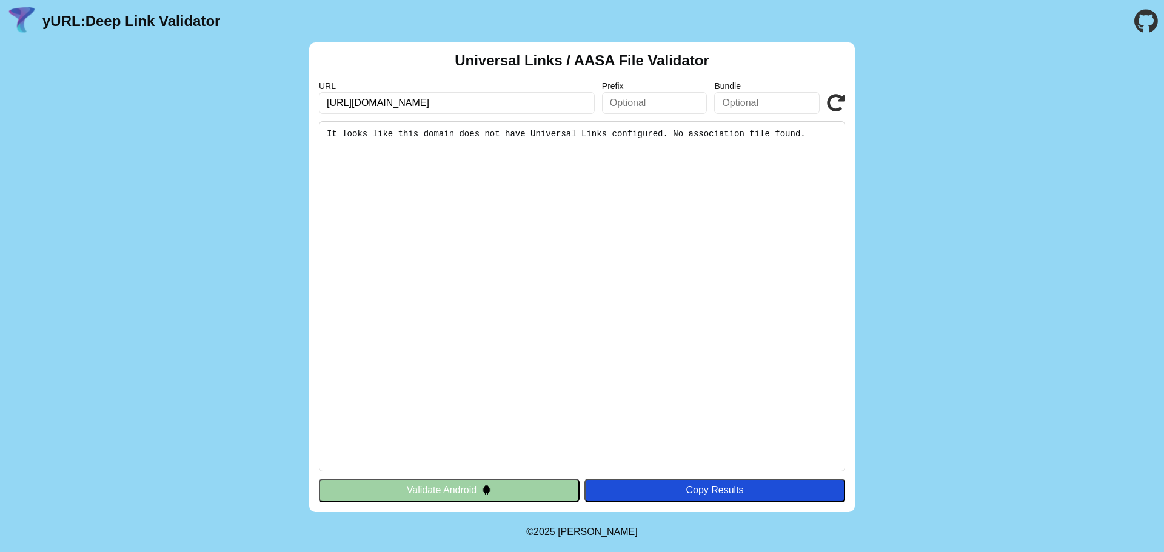
click at [383, 105] on input "[URL][DOMAIN_NAME]" at bounding box center [457, 103] width 276 height 22
type input "[URL][DOMAIN_NAME]"
click button "Validate" at bounding box center [0, 0] width 0 height 0
click at [841, 104] on icon at bounding box center [836, 103] width 18 height 18
